Goal: Information Seeking & Learning: Learn about a topic

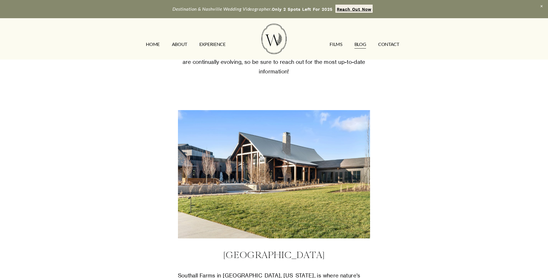
scroll to position [87, 0]
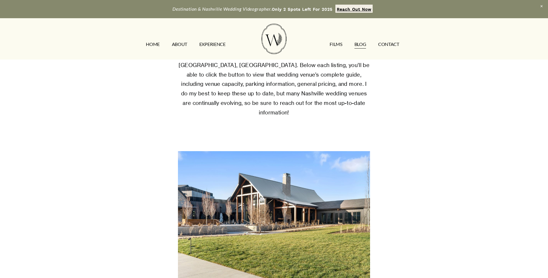
click at [362, 46] on link "Blog" at bounding box center [360, 44] width 12 height 9
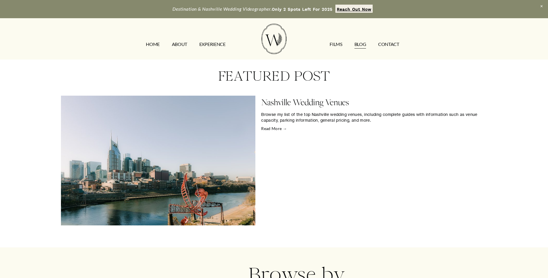
click at [292, 104] on link "Nashville Wedding Venues" at bounding box center [305, 102] width 88 height 12
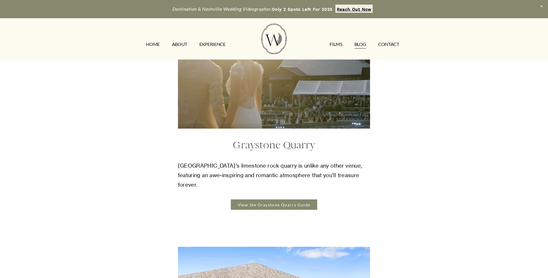
scroll to position [2321, 0]
click at [275, 199] on link "View the Graystone Quarry Guide" at bounding box center [274, 204] width 86 height 10
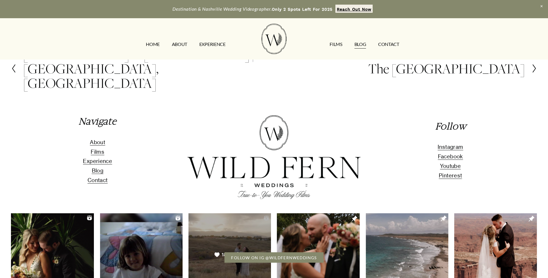
scroll to position [2829, 0]
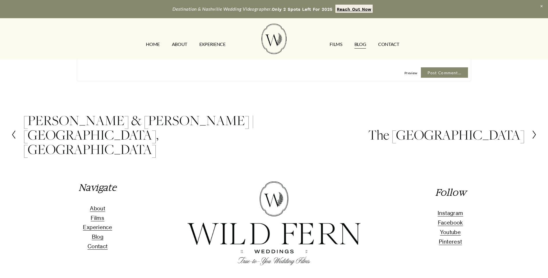
click at [533, 130] on icon at bounding box center [533, 134] width 5 height 9
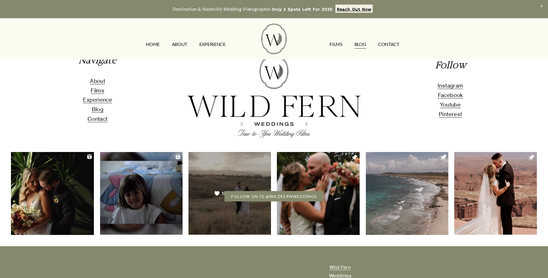
scroll to position [1588, 0]
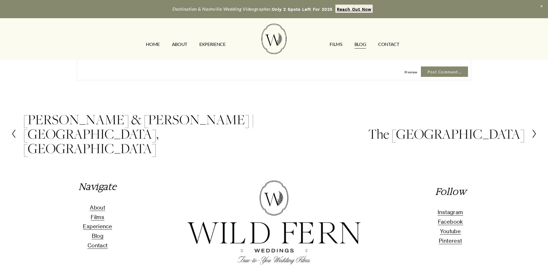
scroll to position [2829, 0]
